Goal: Information Seeking & Learning: Learn about a topic

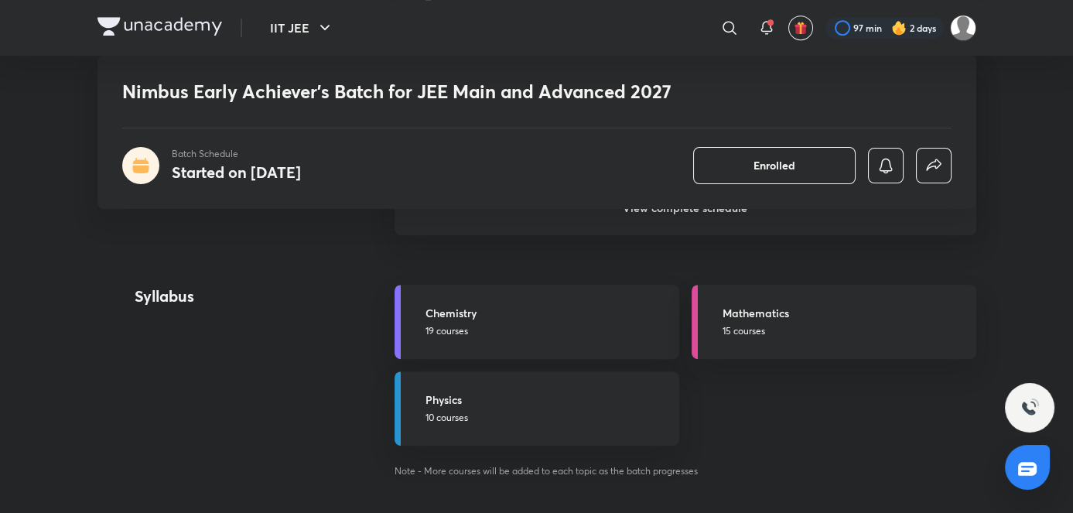
scroll to position [1771, 0]
click at [592, 326] on p "19 courses" at bounding box center [547, 329] width 244 height 14
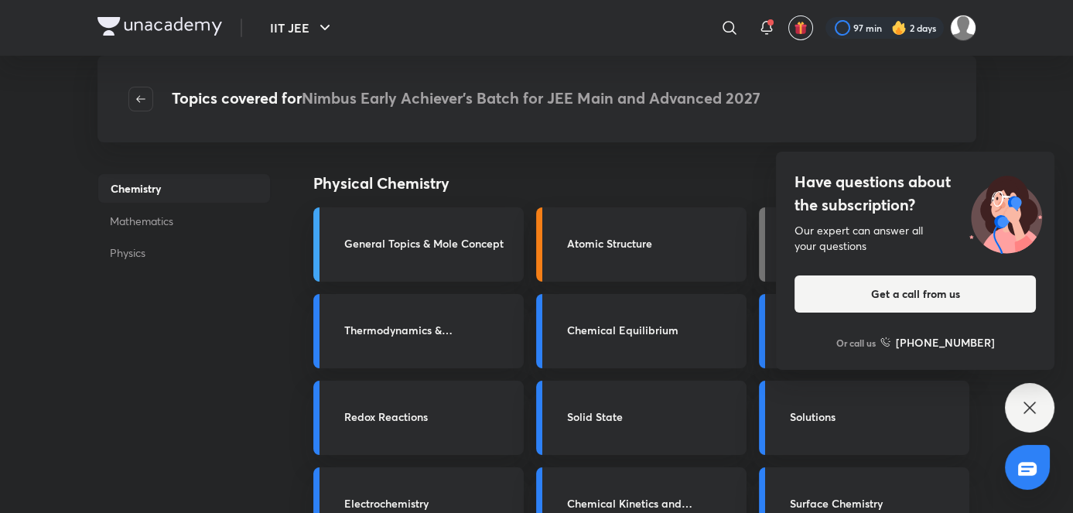
click at [1023, 417] on icon at bounding box center [1029, 407] width 19 height 19
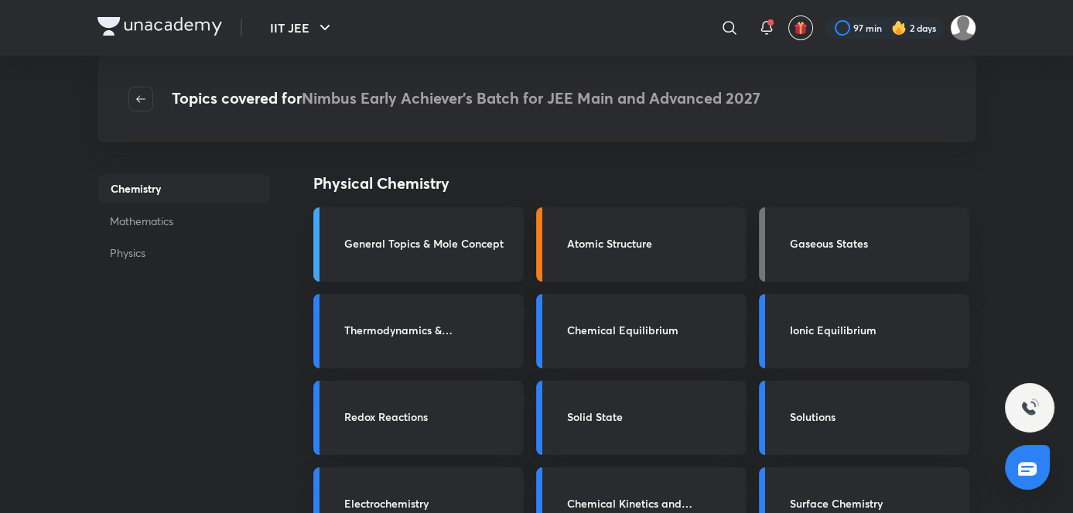
click at [674, 179] on h4 "Physical Chemistry" at bounding box center [604, 183] width 582 height 23
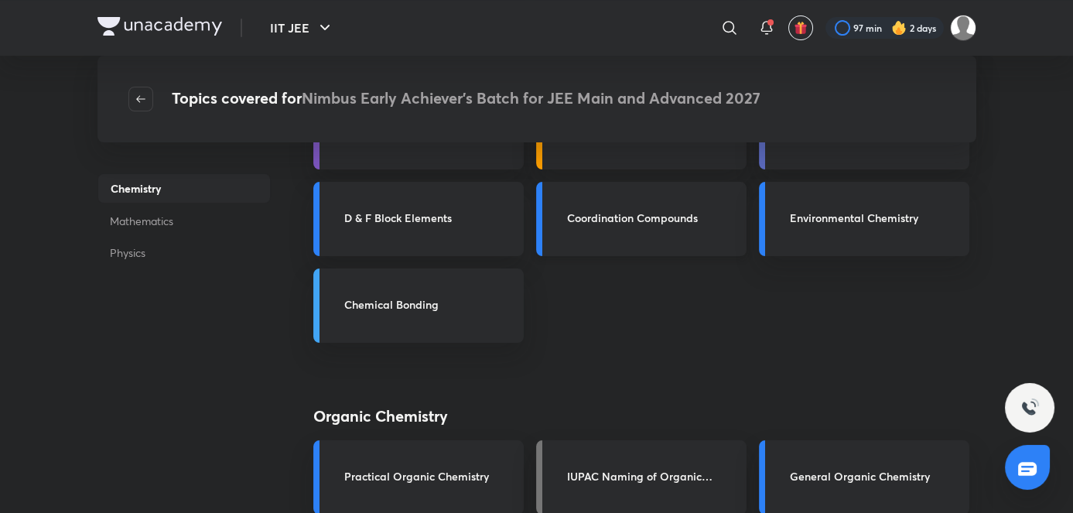
scroll to position [637, 0]
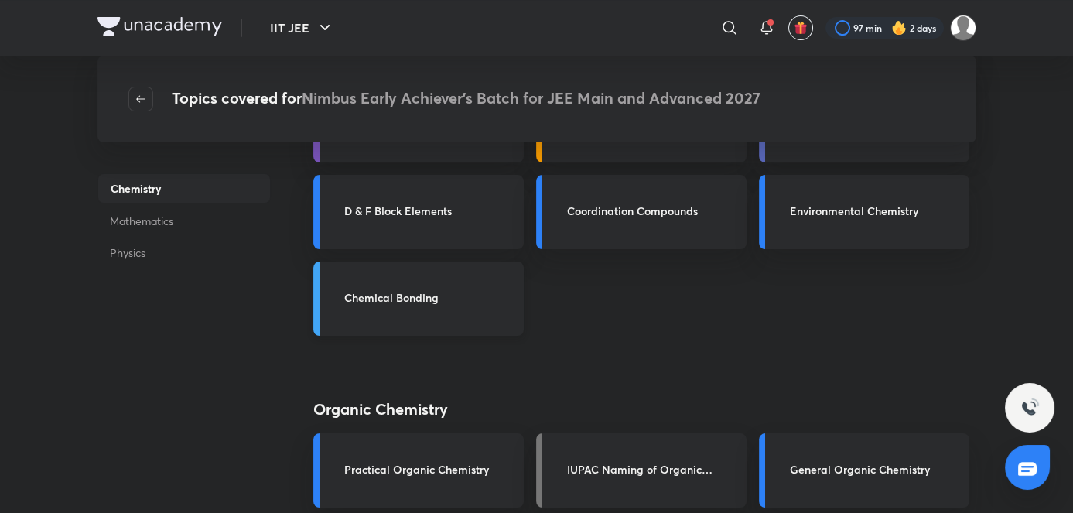
click at [424, 301] on h3 "Chemical Bonding" at bounding box center [429, 297] width 170 height 16
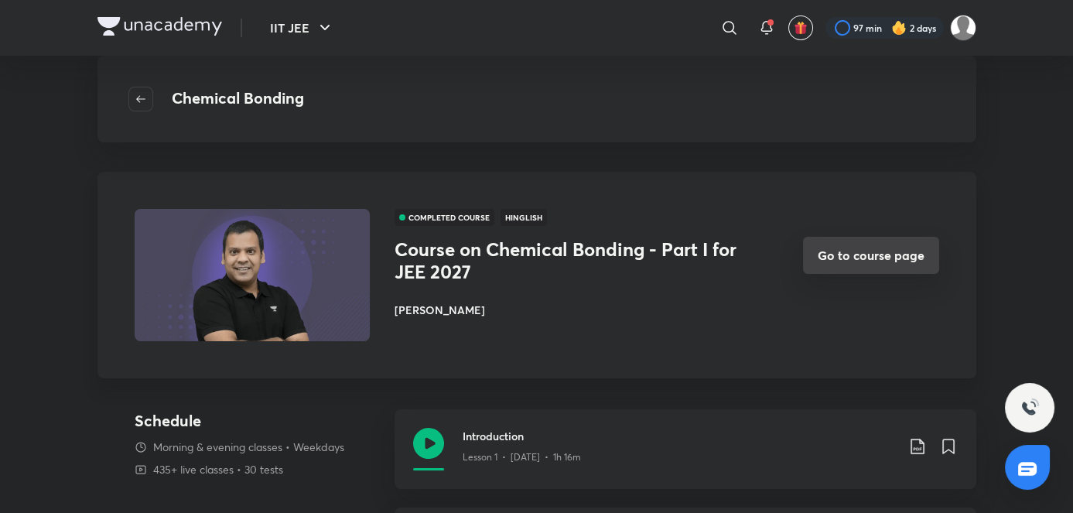
click at [883, 246] on button "Go to course page" at bounding box center [871, 255] width 136 height 37
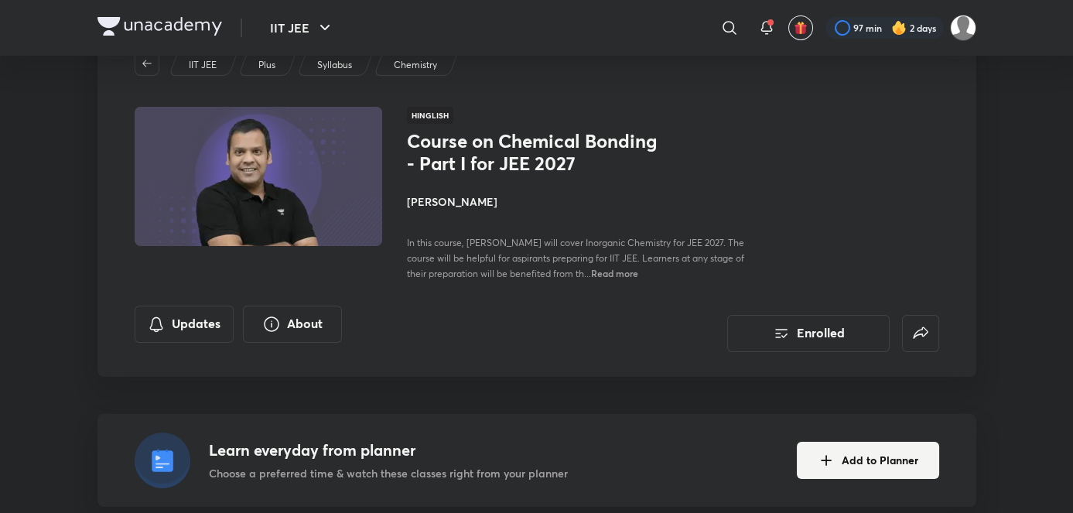
scroll to position [60, 0]
click at [668, 231] on div "Course on Chemical Bonding - Part I for JEE 2027 [PERSON_NAME] In this course, …" at bounding box center [580, 206] width 347 height 151
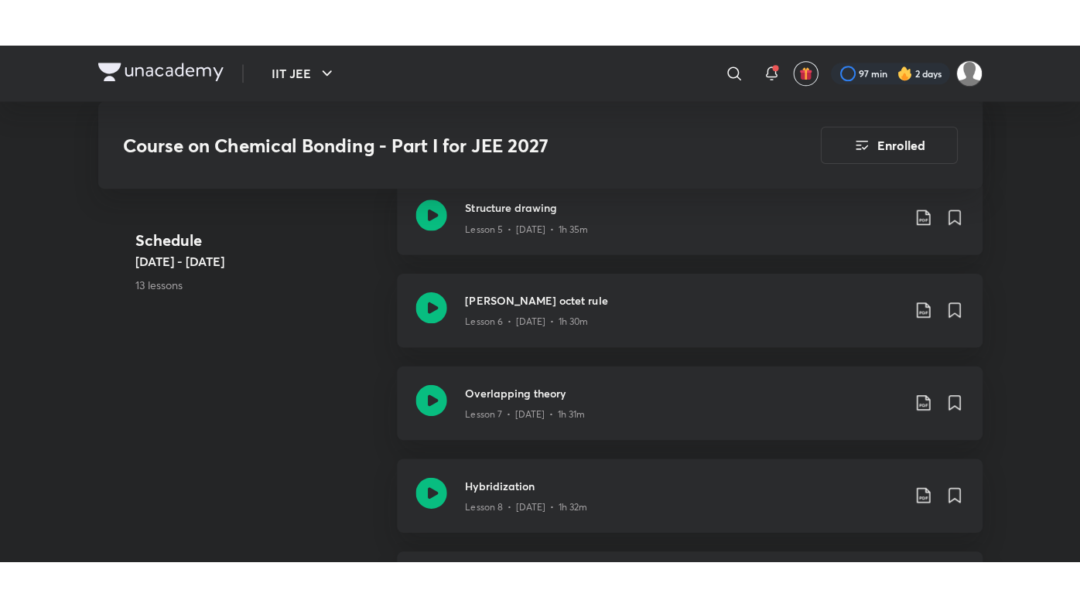
scroll to position [1297, 0]
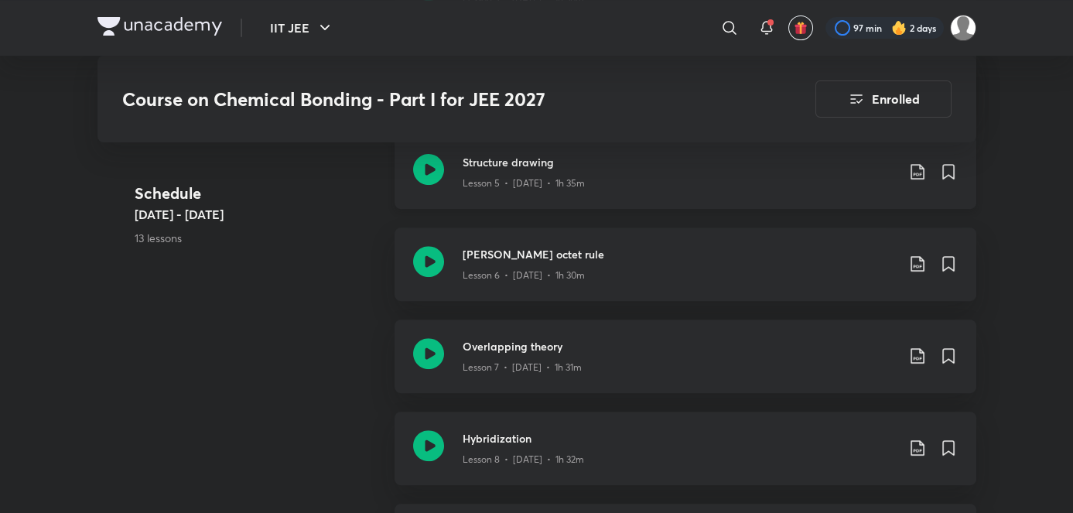
click at [545, 167] on h3 "Structure drawing" at bounding box center [679, 162] width 433 height 16
